Goal: Information Seeking & Learning: Learn about a topic

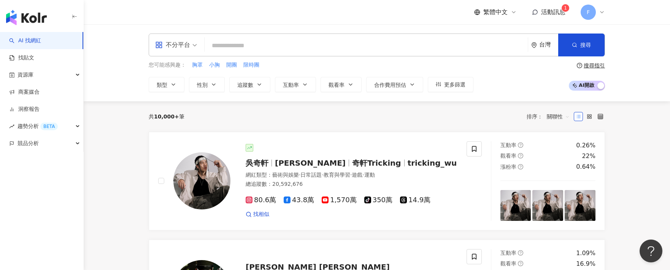
click at [34, 61] on link "找貼文" at bounding box center [21, 58] width 25 height 8
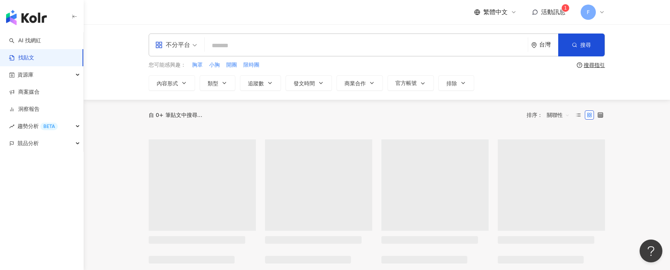
click at [226, 47] on input "search" at bounding box center [366, 45] width 317 height 16
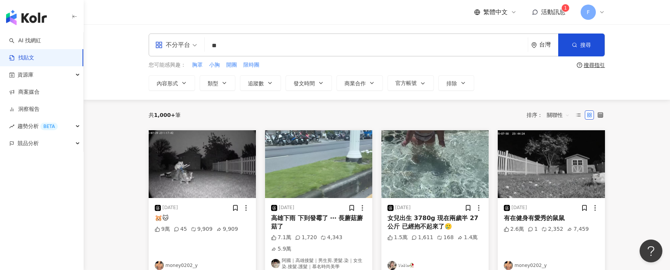
type input "**"
click at [579, 48] on button "搜尋" at bounding box center [581, 44] width 46 height 23
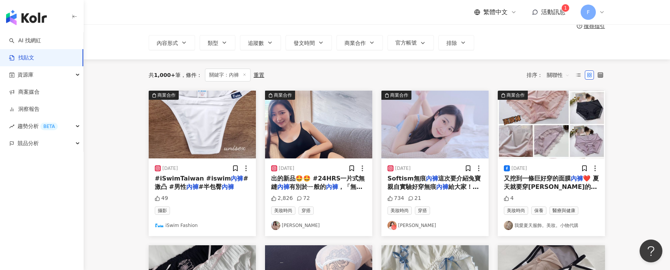
scroll to position [76, 0]
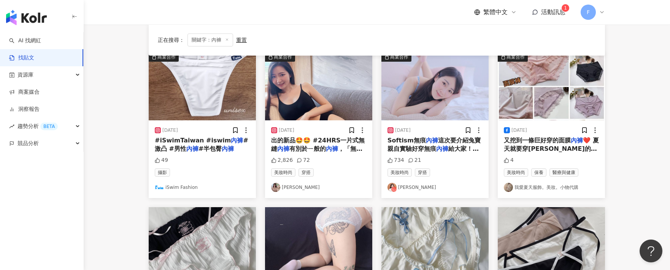
drag, startPoint x: 319, startPoint y: 142, endPoint x: 302, endPoint y: 149, distance: 18.4
drag, startPoint x: 302, startPoint y: 149, endPoint x: 278, endPoint y: 145, distance: 24.2
click at [278, 145] on mark "內褲" at bounding box center [283, 148] width 12 height 7
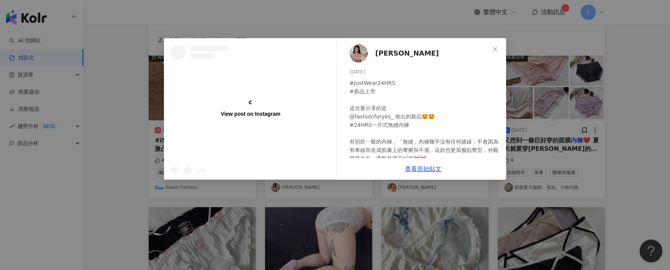
click at [491, 49] on span "Close" at bounding box center [494, 49] width 15 height 6
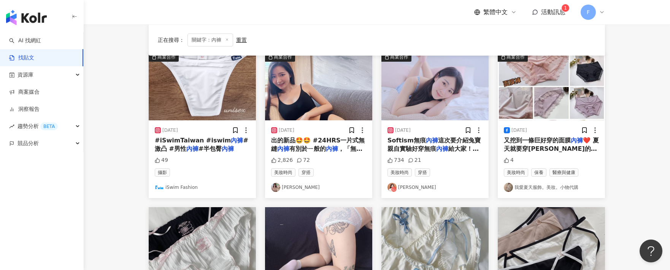
click at [294, 146] on span "有別於ㄧ般的" at bounding box center [307, 148] width 36 height 7
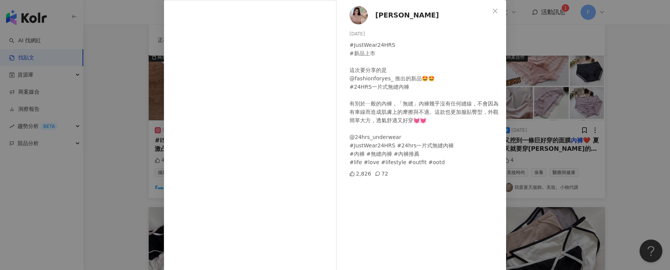
scroll to position [0, 0]
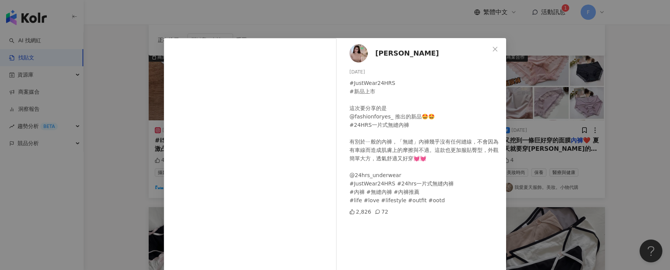
click at [492, 49] on icon "close" at bounding box center [495, 49] width 6 height 6
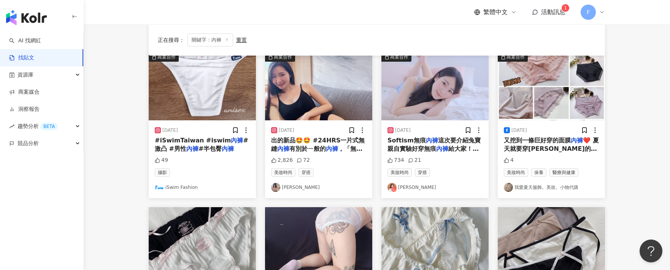
click at [437, 148] on mark "內褲" at bounding box center [442, 148] width 12 height 7
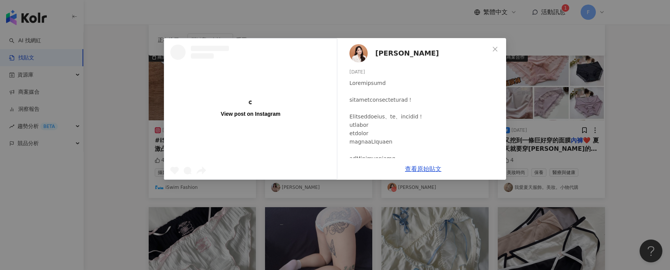
click at [389, 50] on span "陳逸潔" at bounding box center [406, 53] width 63 height 11
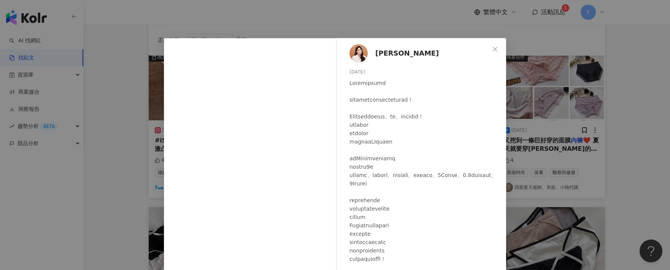
click at [492, 48] on icon "close" at bounding box center [495, 49] width 6 height 6
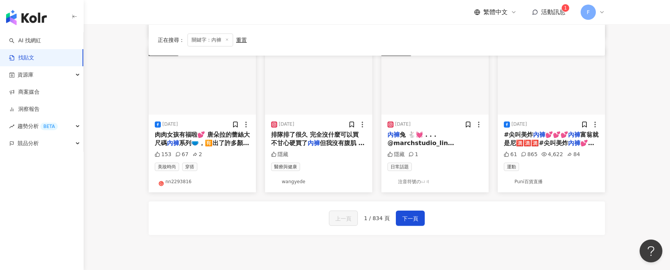
scroll to position [418, 0]
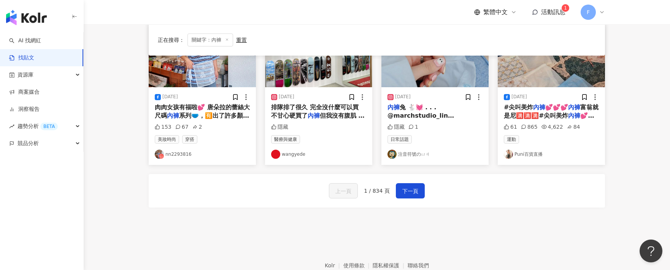
click at [411, 186] on span "下一頁" at bounding box center [410, 190] width 16 height 9
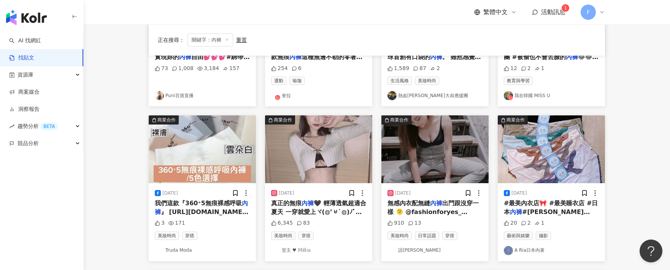
scroll to position [313, 0]
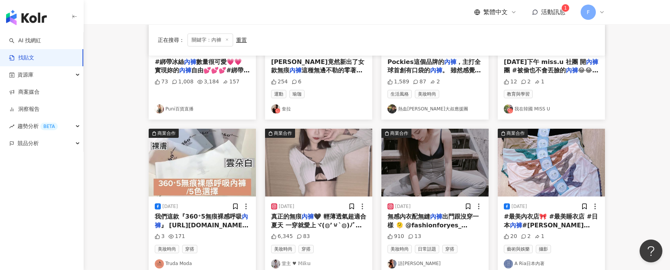
drag, startPoint x: 426, startPoint y: 213, endPoint x: 411, endPoint y: 219, distance: 15.9
click at [411, 219] on span "出門跟沒穿一樣 🫠 @fashionforyes_ @24hrs_underwear 新品『 24HRS一片式無縫" at bounding box center [432, 229] width 91 height 33
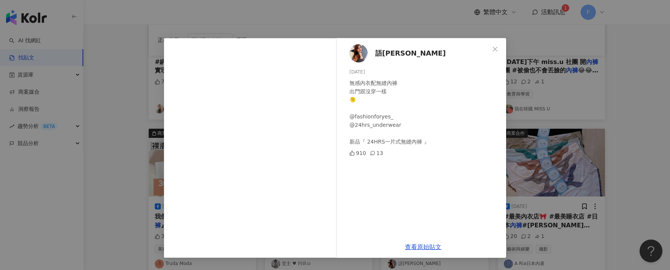
click at [391, 56] on span "語蓁DuDu" at bounding box center [410, 53] width 70 height 11
click at [610, 40] on div "語蓁DuDu 2023/9/8 無感內衣配無縫內褲 出門跟沒穿一樣 🫠 @fashionforyes_ @24hrs_underwear 新品『 24HRS一…" at bounding box center [335, 135] width 670 height 270
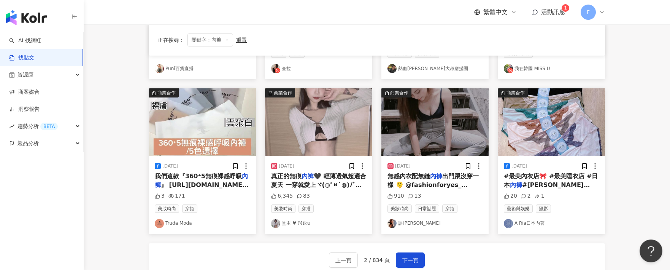
scroll to position [389, 0]
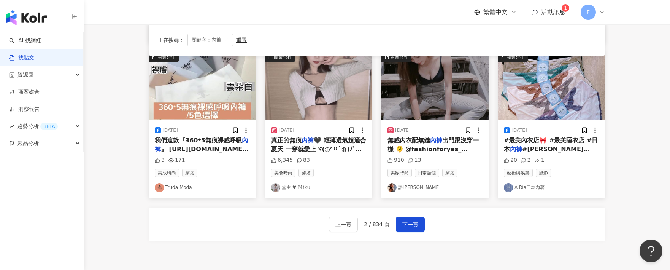
click at [411, 223] on span "下一頁" at bounding box center [410, 224] width 16 height 9
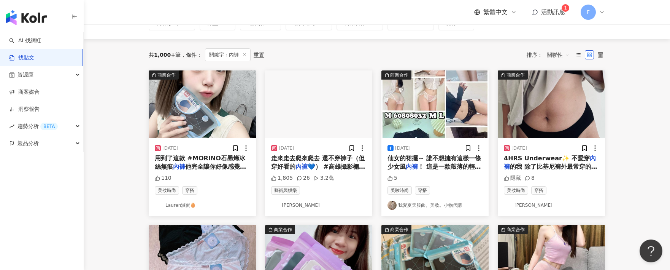
scroll to position [76, 0]
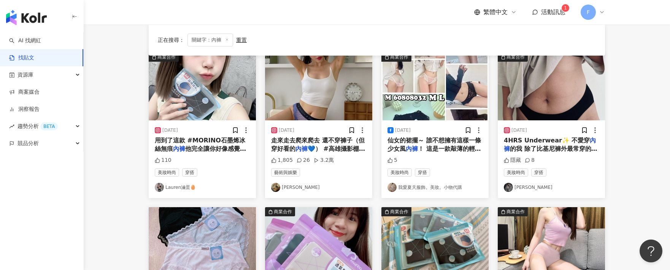
click at [175, 189] on link "Lauren滷蛋🥚" at bounding box center [202, 186] width 95 height 9
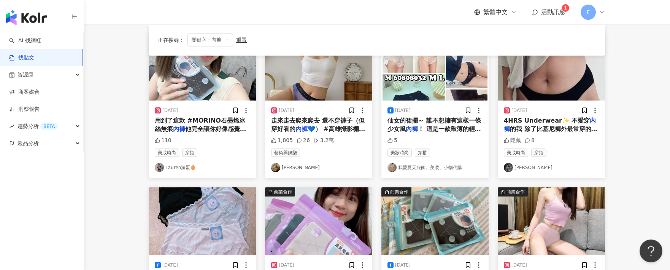
scroll to position [114, 0]
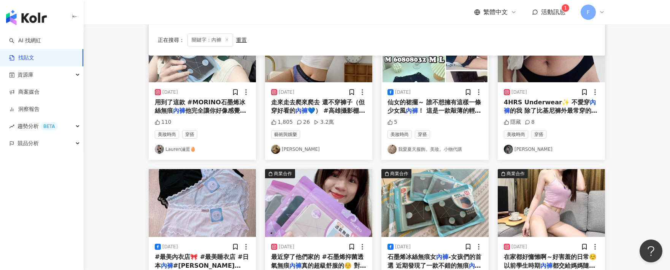
click at [535, 150] on link "Anica Y.J Chang" at bounding box center [551, 148] width 95 height 9
click at [527, 108] on span "的我 除了比基尼褲外最常穿的就是 @" at bounding box center [551, 115] width 94 height 16
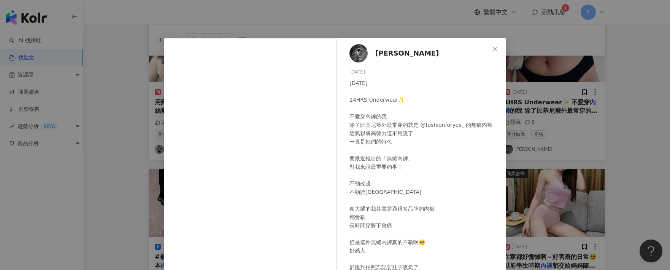
click at [495, 49] on span "Close" at bounding box center [494, 49] width 15 height 6
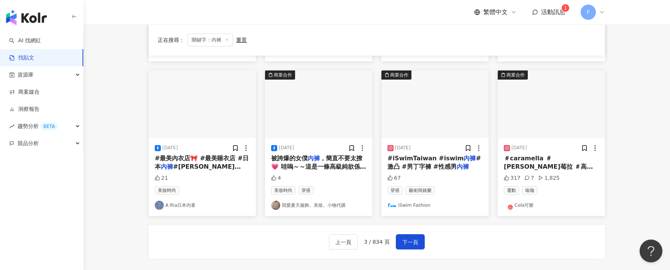
scroll to position [380, 0]
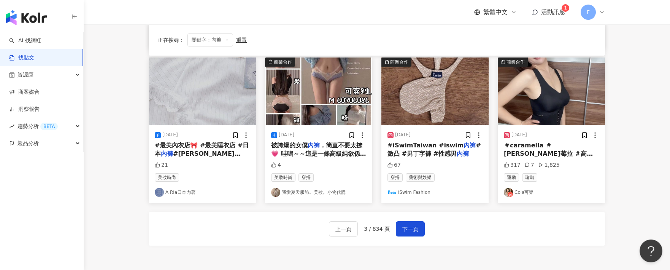
click at [521, 192] on link "Cola可樂" at bounding box center [551, 191] width 95 height 9
click at [405, 229] on span "下一頁" at bounding box center [410, 228] width 16 height 9
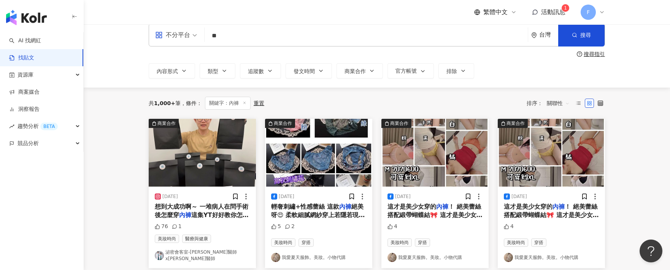
scroll to position [0, 0]
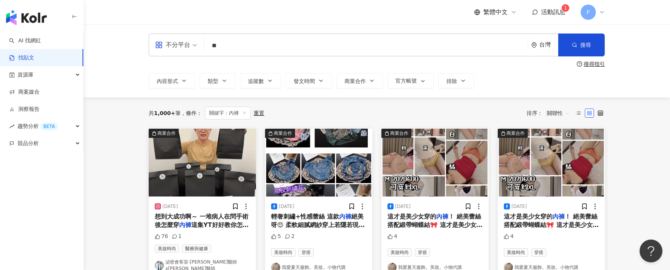
click at [311, 80] on span "發文時間" at bounding box center [304, 81] width 21 height 6
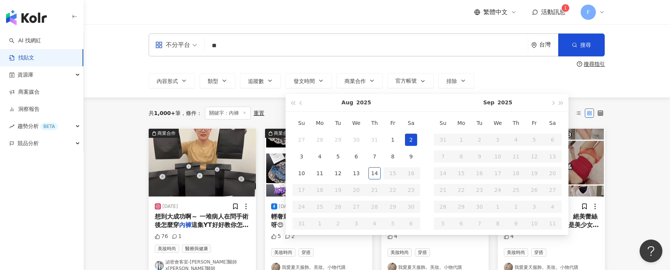
type input "**********"
click at [295, 103] on span "button" at bounding box center [293, 103] width 4 height 4
click at [297, 103] on button "button" at bounding box center [301, 102] width 8 height 17
click at [302, 102] on button "button" at bounding box center [301, 102] width 8 height 17
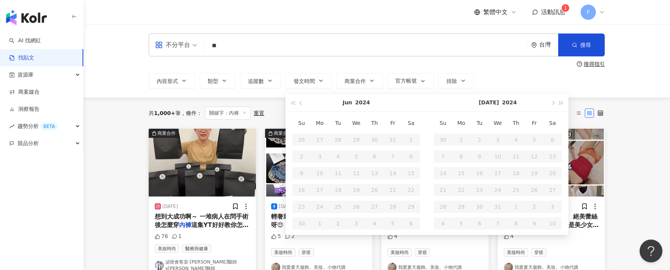
click at [561, 105] on span "button" at bounding box center [561, 103] width 4 height 4
click at [299, 103] on button "button" at bounding box center [301, 102] width 8 height 17
click at [299, 104] on button "button" at bounding box center [301, 102] width 8 height 17
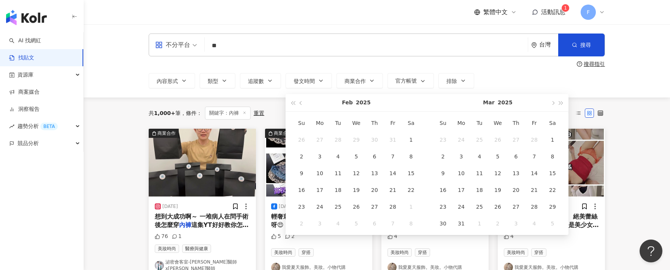
click at [299, 104] on button "button" at bounding box center [301, 102] width 8 height 17
type input "**********"
click at [351, 139] on div "1" at bounding box center [356, 139] width 12 height 12
type input "**********"
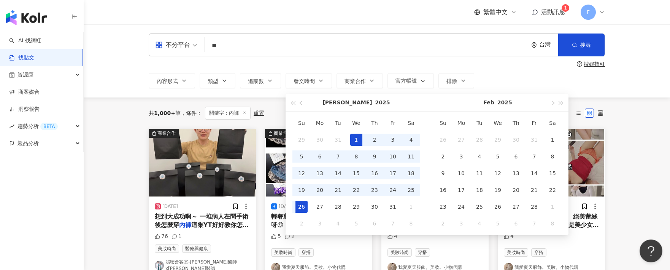
type input "**********"
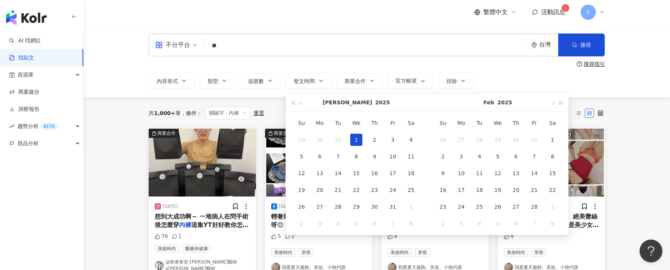
click at [561, 103] on span "button" at bounding box center [561, 103] width 4 height 4
click at [551, 105] on button "button" at bounding box center [552, 102] width 8 height 17
click at [294, 103] on span "button" at bounding box center [293, 103] width 4 height 4
click at [552, 104] on span "button" at bounding box center [553, 103] width 4 height 4
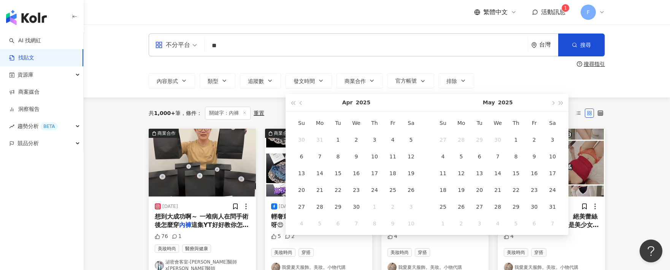
click at [552, 104] on span "button" at bounding box center [553, 103] width 4 height 4
type input "**********"
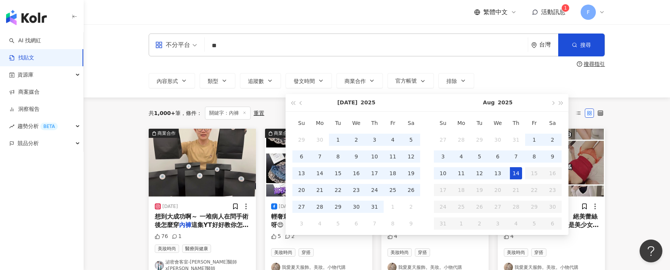
click at [513, 168] on div "14" at bounding box center [516, 173] width 12 height 12
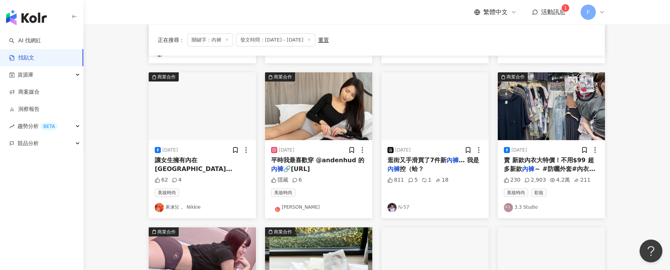
scroll to position [228, 0]
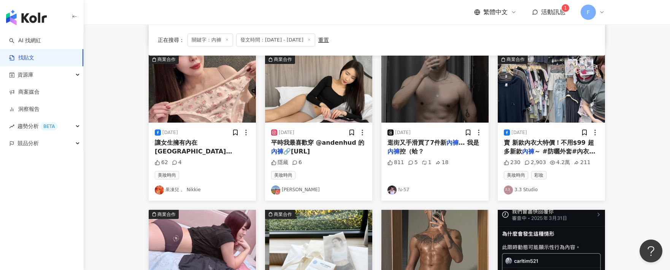
click at [313, 117] on img at bounding box center [318, 89] width 107 height 68
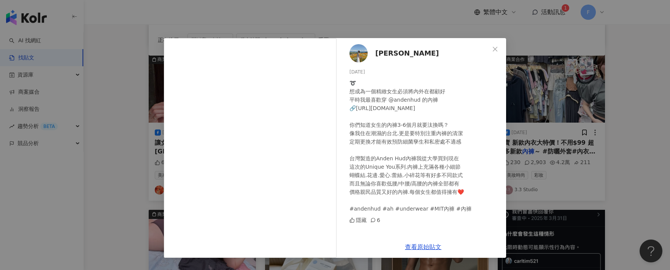
click at [494, 49] on icon "close" at bounding box center [495, 49] width 6 height 6
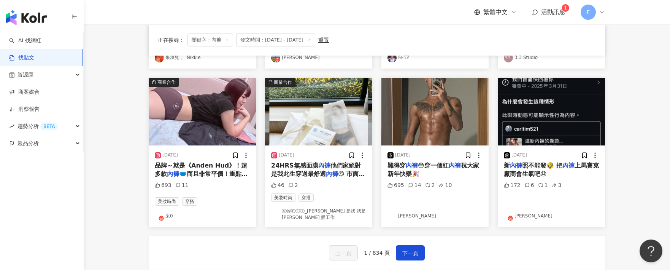
scroll to position [380, 0]
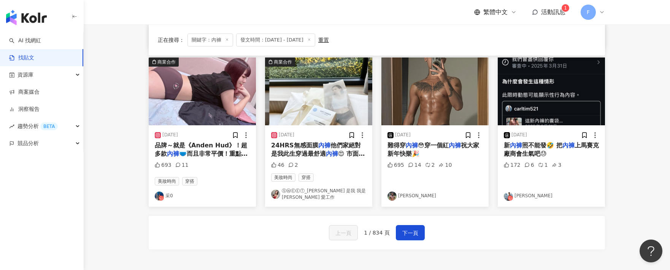
click at [170, 194] on link "采0" at bounding box center [202, 195] width 95 height 9
click at [413, 232] on span "下一頁" at bounding box center [410, 232] width 16 height 9
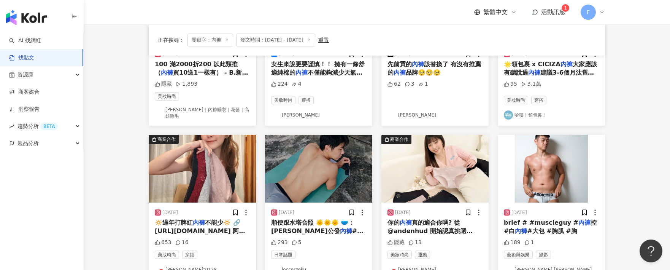
scroll to position [190, 0]
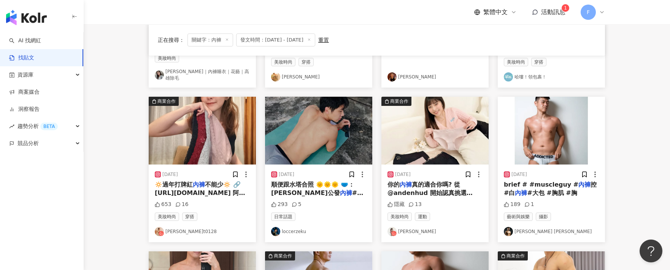
click at [206, 181] on span "不能少🔅 🔗 https://reurl.cc/ZZzY43 阿嬤說過年換新衣！ 還要穿的全身紅吱吱 真水🥰 好喔！那當然從內到外都要換新啦！ 過年打牌紅" at bounding box center [202, 201] width 94 height 41
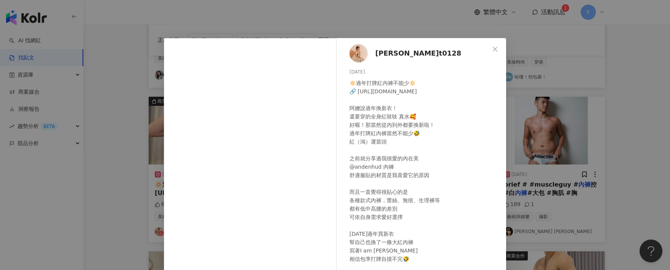
click at [597, 56] on div "nora_abu.t0128 2025/1/22 🔅過年打牌紅內褲不能少🔅 🔗 https://reurl.cc/ZZzY43 阿嬤說過年換新衣！ 還要穿的全…" at bounding box center [335, 135] width 670 height 270
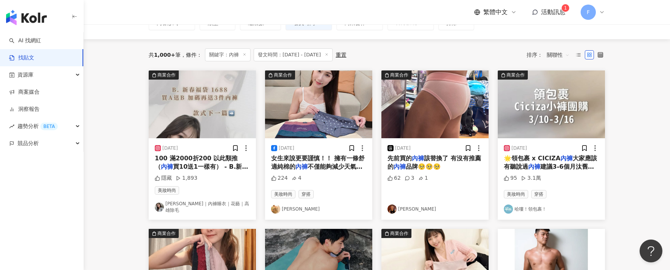
scroll to position [76, 0]
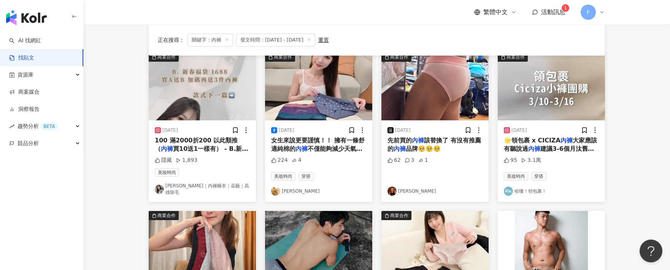
click at [209, 143] on span "100 滿2000折200 以此類推 （" at bounding box center [196, 144] width 83 height 16
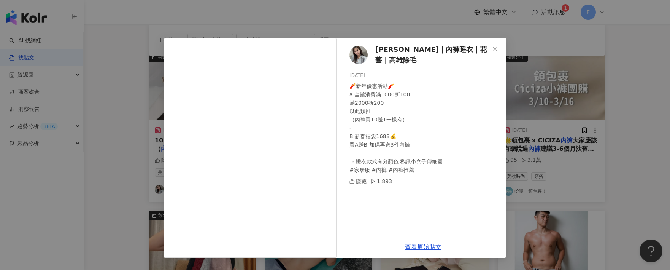
click at [494, 48] on icon "close" at bounding box center [495, 48] width 5 height 5
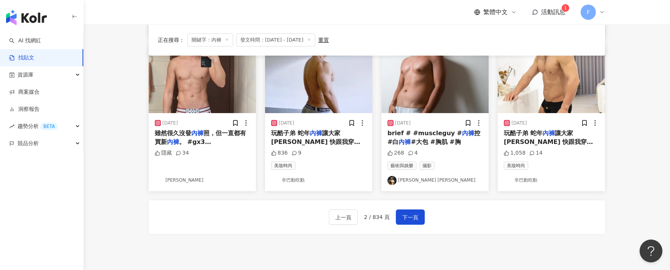
scroll to position [459, 0]
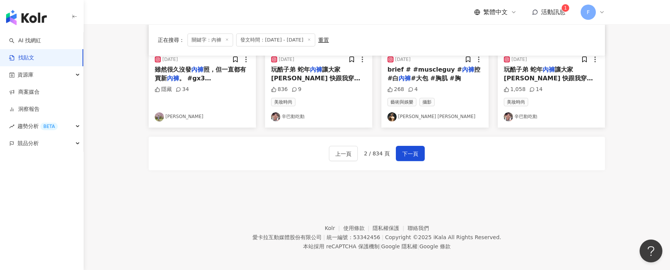
click at [416, 154] on span "下一頁" at bounding box center [410, 153] width 16 height 9
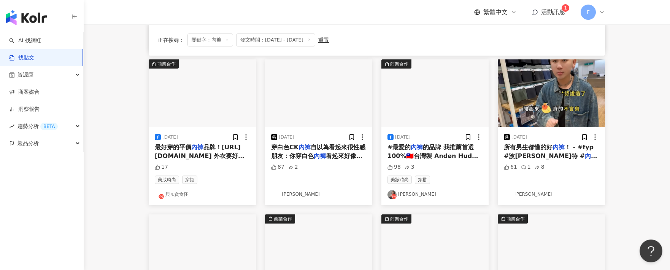
scroll to position [345, 0]
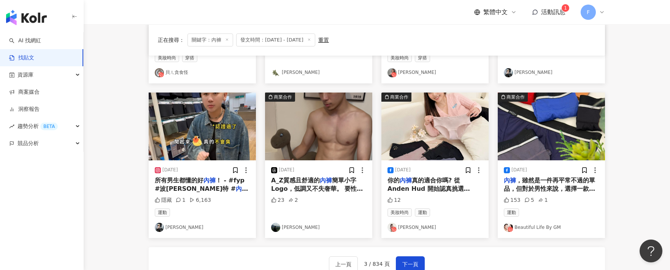
click at [415, 263] on span "下一頁" at bounding box center [410, 263] width 16 height 9
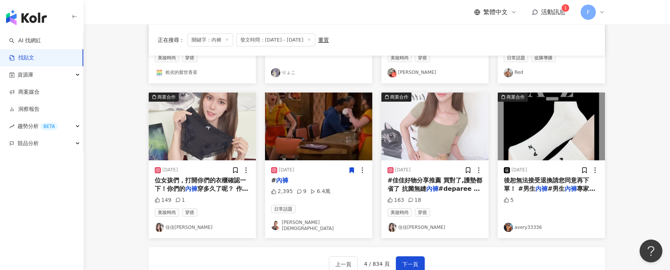
click at [196, 180] on span "位女孩們，打開你們的衣櫃確認一下！你們的" at bounding box center [200, 184] width 91 height 16
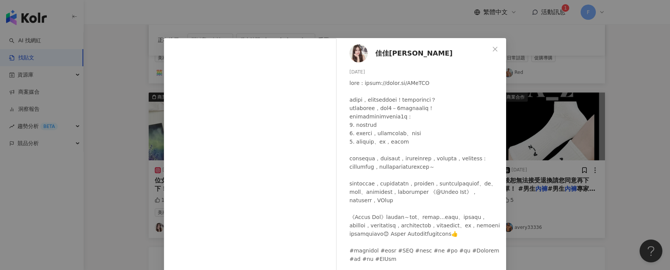
click at [493, 48] on icon "close" at bounding box center [495, 49] width 6 height 6
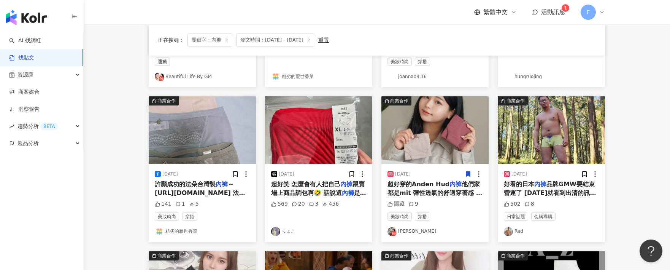
scroll to position [193, 0]
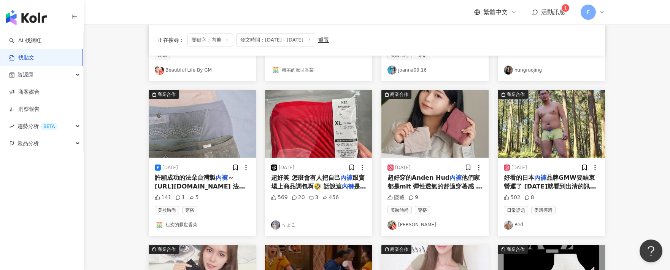
click at [435, 181] on span "超好穿的Anden Hud" at bounding box center [418, 177] width 62 height 7
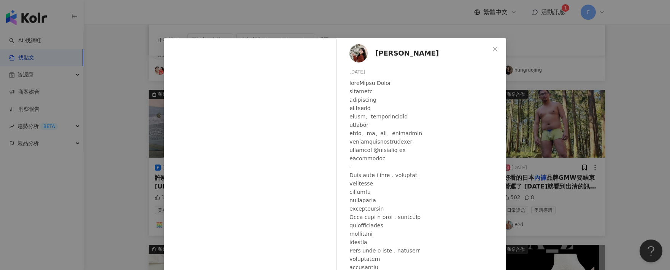
click at [618, 75] on div "張沛熏 2025/3/5 隱藏 9 查看原始貼文" at bounding box center [335, 135] width 670 height 270
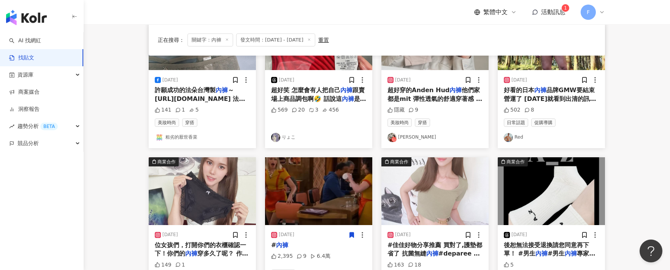
scroll to position [459, 0]
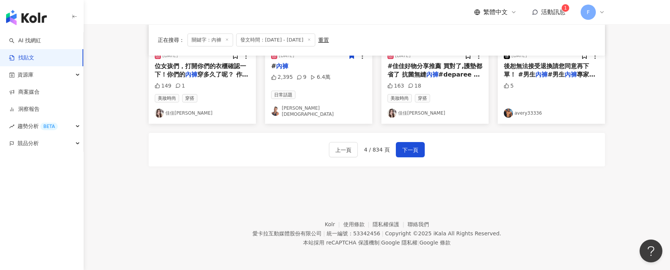
click at [411, 154] on span "下一頁" at bounding box center [410, 149] width 16 height 9
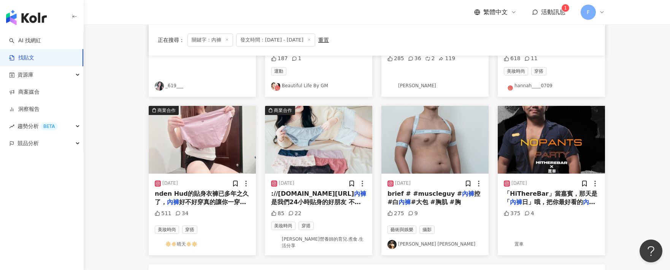
scroll to position [345, 0]
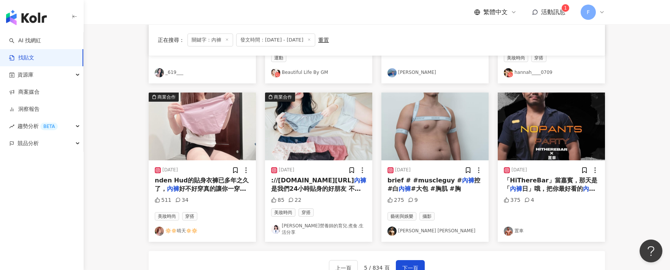
click at [305, 188] on span "是我們24小時貼身的好朋友 不只要好" at bounding box center [316, 193] width 90 height 16
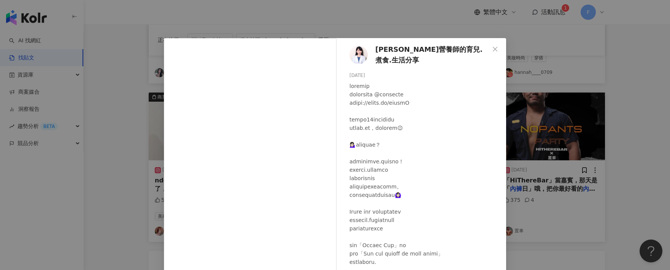
click at [493, 47] on icon "close" at bounding box center [495, 49] width 6 height 6
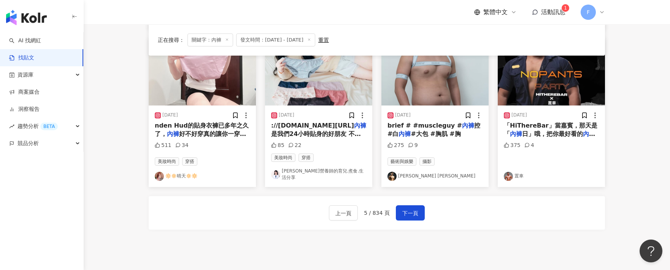
scroll to position [459, 0]
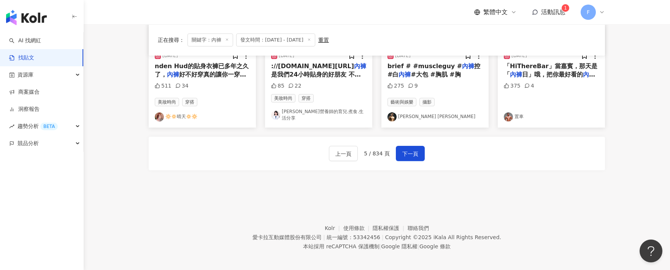
click at [411, 149] on span "下一頁" at bounding box center [410, 153] width 16 height 9
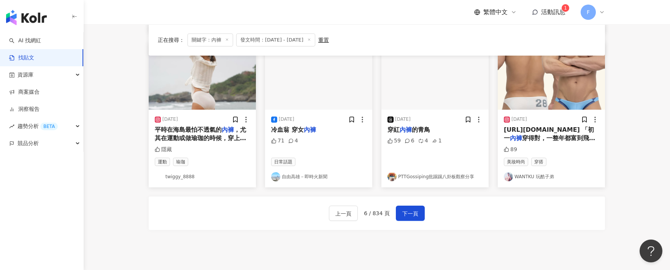
scroll to position [345, 0]
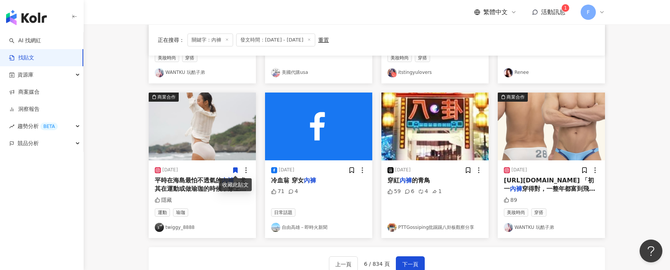
click at [195, 183] on span "平時在海島最怕不透氣的" at bounding box center [188, 179] width 67 height 7
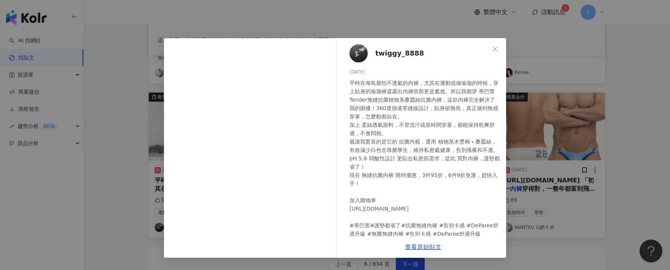
click at [492, 52] on button "Close" at bounding box center [494, 48] width 15 height 15
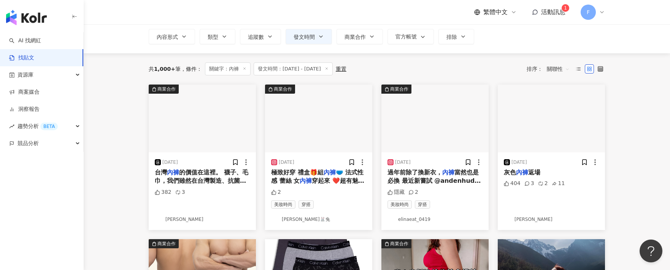
scroll to position [41, 0]
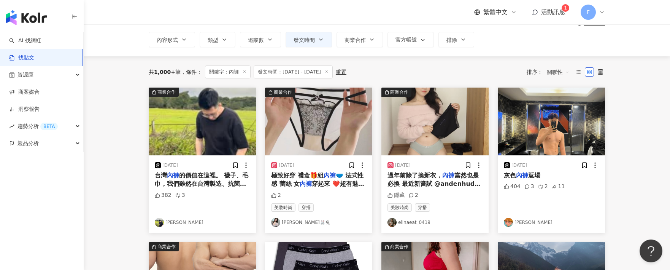
click at [416, 185] on span "當然也是必換 最近新嘗試 @andenhud ，他們家的" at bounding box center [433, 183] width 93 height 24
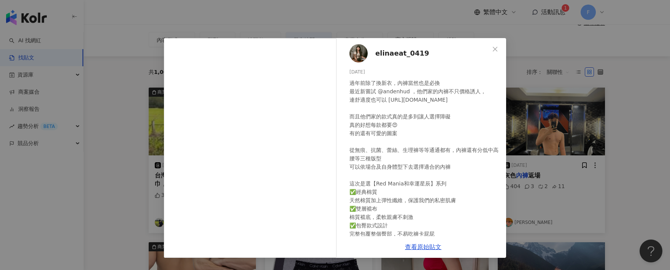
click at [403, 53] on span "elinaeat_0419" at bounding box center [402, 53] width 54 height 11
click at [496, 46] on icon "close" at bounding box center [495, 49] width 6 height 6
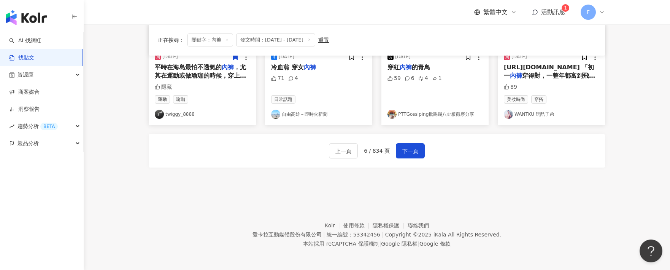
scroll to position [459, 0]
click at [416, 149] on span "下一頁" at bounding box center [410, 149] width 16 height 9
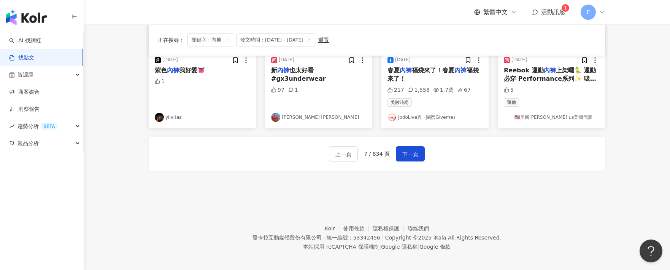
scroll to position [456, 0]
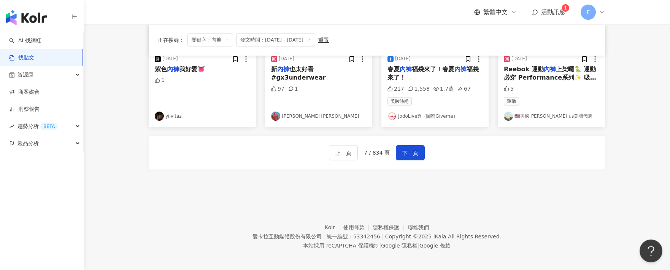
click at [411, 157] on span "下一頁" at bounding box center [410, 152] width 16 height 9
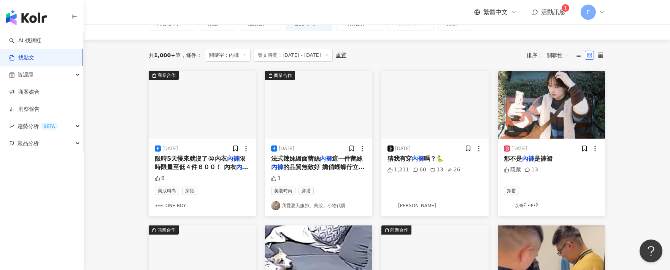
scroll to position [0, 0]
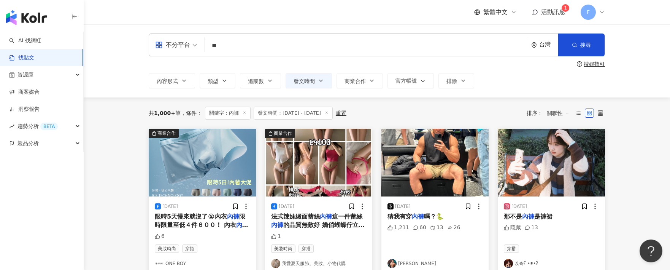
click at [258, 79] on span "追蹤數" at bounding box center [256, 81] width 16 height 6
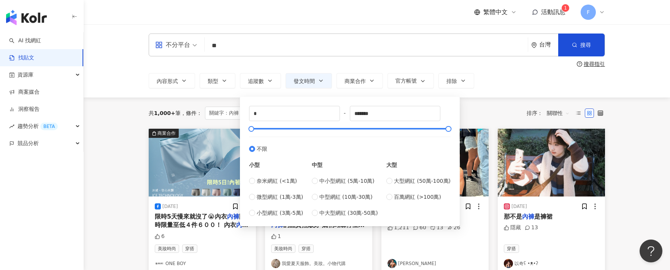
click at [332, 182] on span "中小型網紅 (5萬-10萬)" at bounding box center [346, 180] width 55 height 8
type input "*****"
click at [542, 86] on div "**********" at bounding box center [377, 80] width 456 height 15
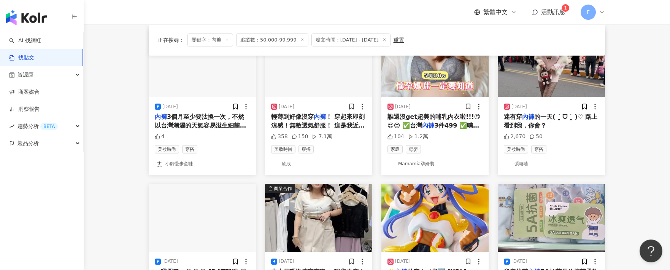
scroll to position [266, 0]
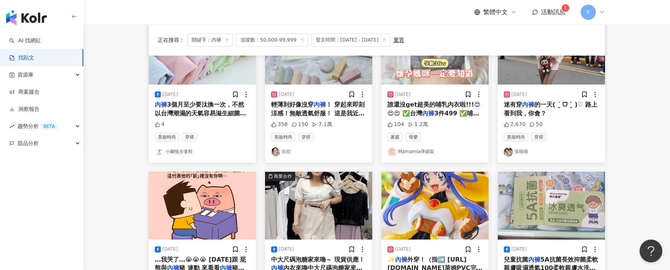
click at [350, 111] on span "！ 穿起來即刻涼感！無敵透氣舒服！ 這是我近年穿過最好穿的" at bounding box center [318, 113] width 94 height 24
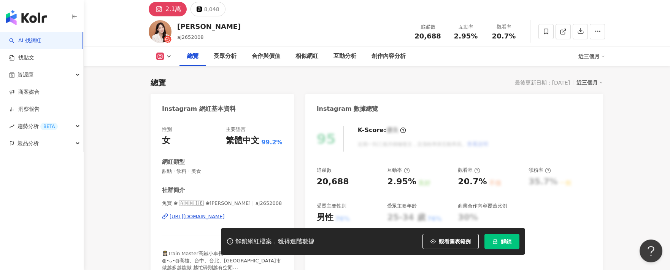
scroll to position [38, 0]
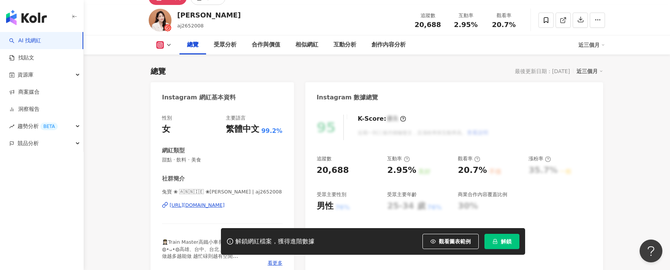
click at [209, 200] on div "兔寶 ❀ 🇦‌🇳‌🇳‌🇮‌🇪‌ ❀陳逸潔❀ | aj2652008 https://www.instagram.com/aj2652008/" at bounding box center [222, 210] width 121 height 44
click at [211, 206] on div "https://www.instagram.com/aj2652008/" at bounding box center [197, 205] width 55 height 7
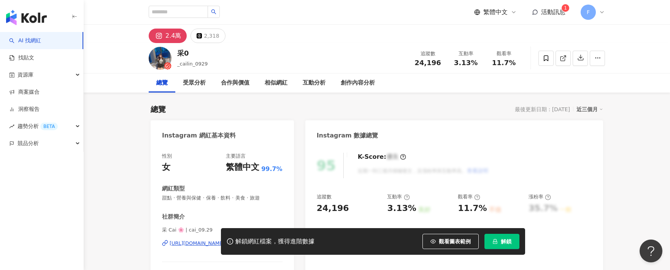
click at [189, 246] on div "解鎖網紅檔案，獲得進階數據 觀看圖表範例 解鎖" at bounding box center [335, 241] width 670 height 27
click at [188, 244] on div "解鎖網紅檔案，獲得進階數據 觀看圖表範例 解鎖" at bounding box center [335, 241] width 670 height 27
click at [179, 243] on div "解鎖網紅檔案，獲得進階數據 觀看圖表範例 解鎖" at bounding box center [335, 241] width 670 height 27
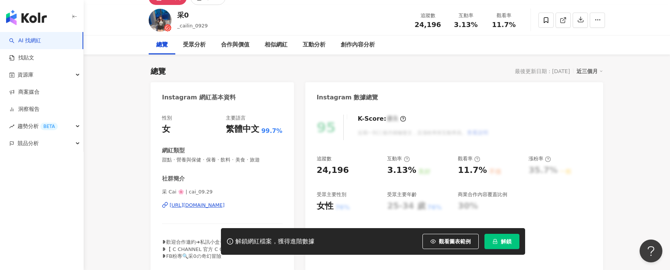
scroll to position [76, 0]
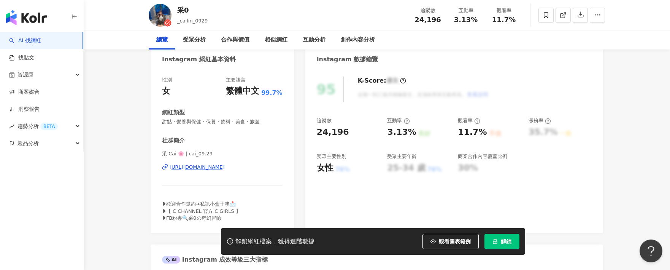
click at [221, 163] on div "采 Cai 🌸 | cai_09.29 https://www.instagram.com/cai_09.29/" at bounding box center [222, 172] width 121 height 44
click at [217, 167] on div "https://www.instagram.com/cai_09.29/" at bounding box center [197, 166] width 55 height 7
